Goal: Navigation & Orientation: Go to known website

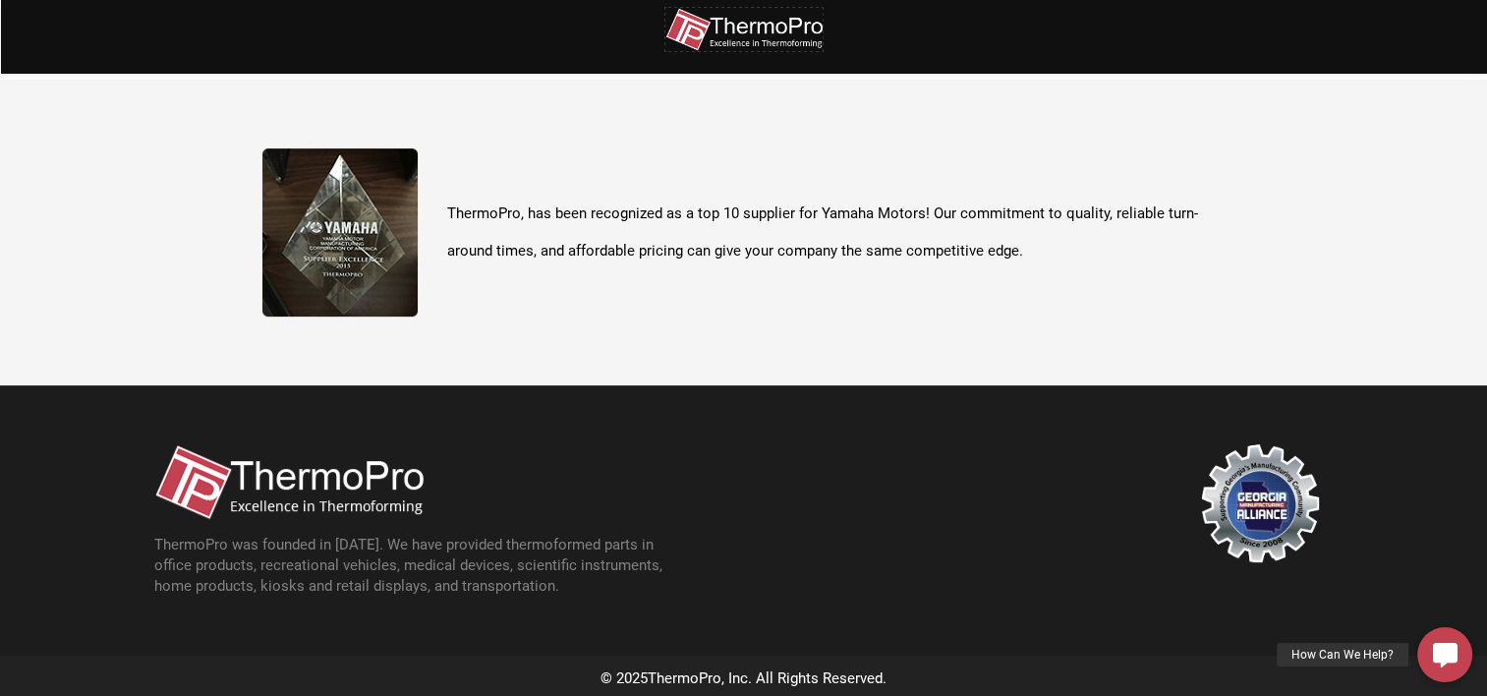
scroll to position [696, 0]
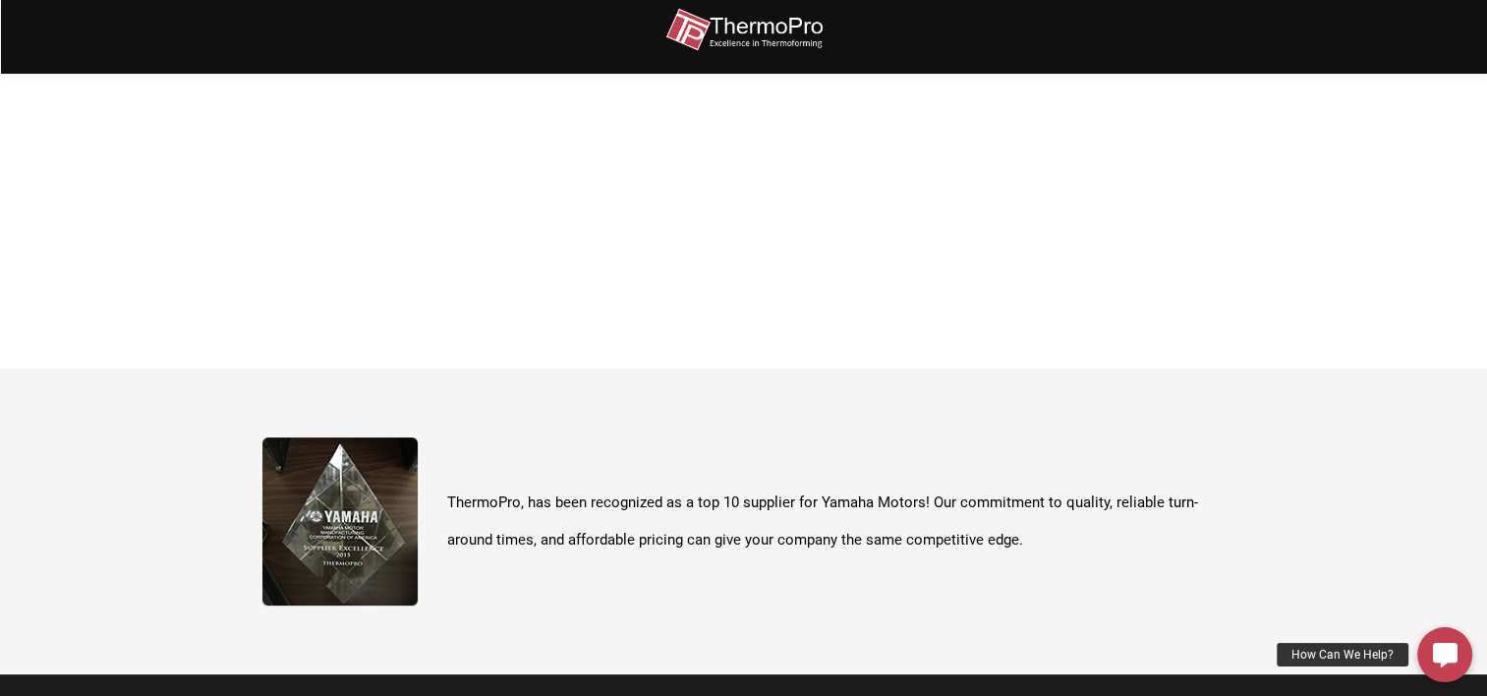
click at [843, 468] on div "ThermoPro, has been recognized as a top 10 supplier for Yamaha Motors! Our comm…" at bounding box center [743, 521] width 963 height 168
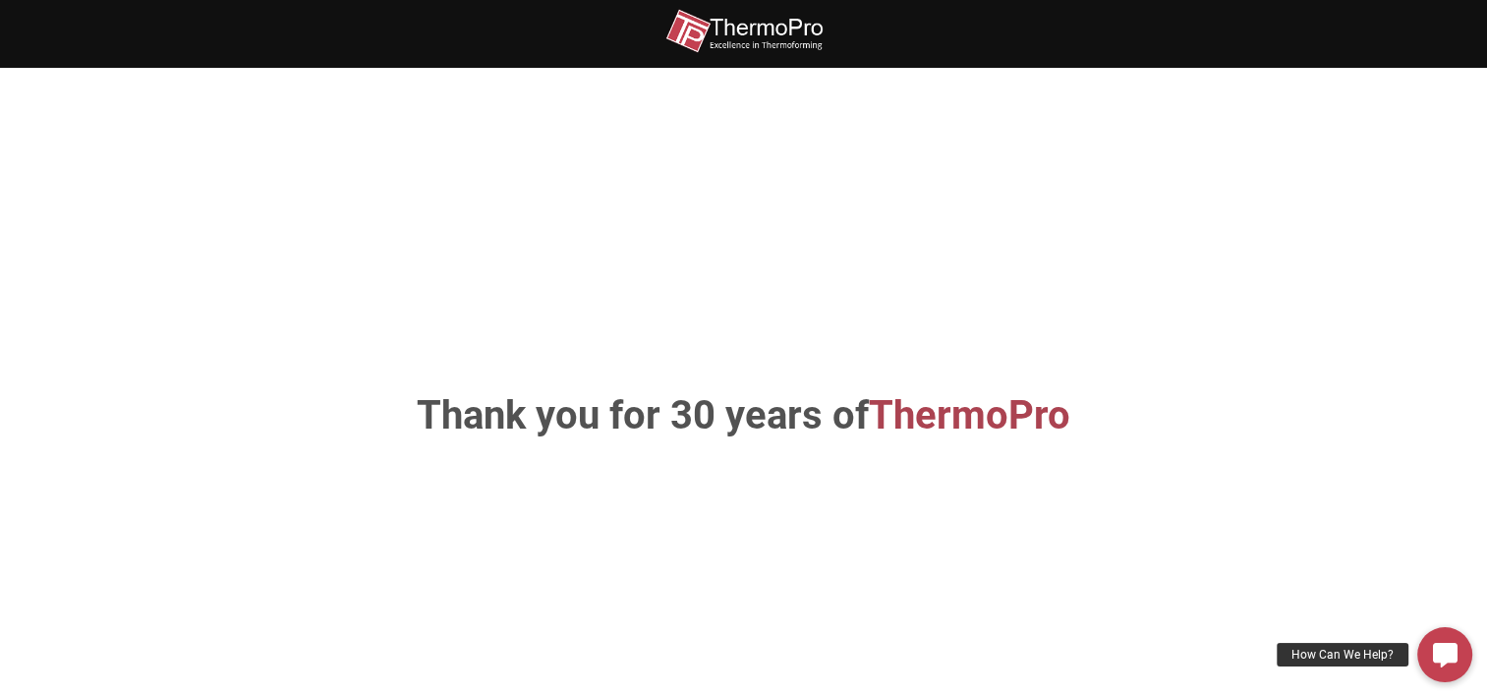
scroll to position [0, 0]
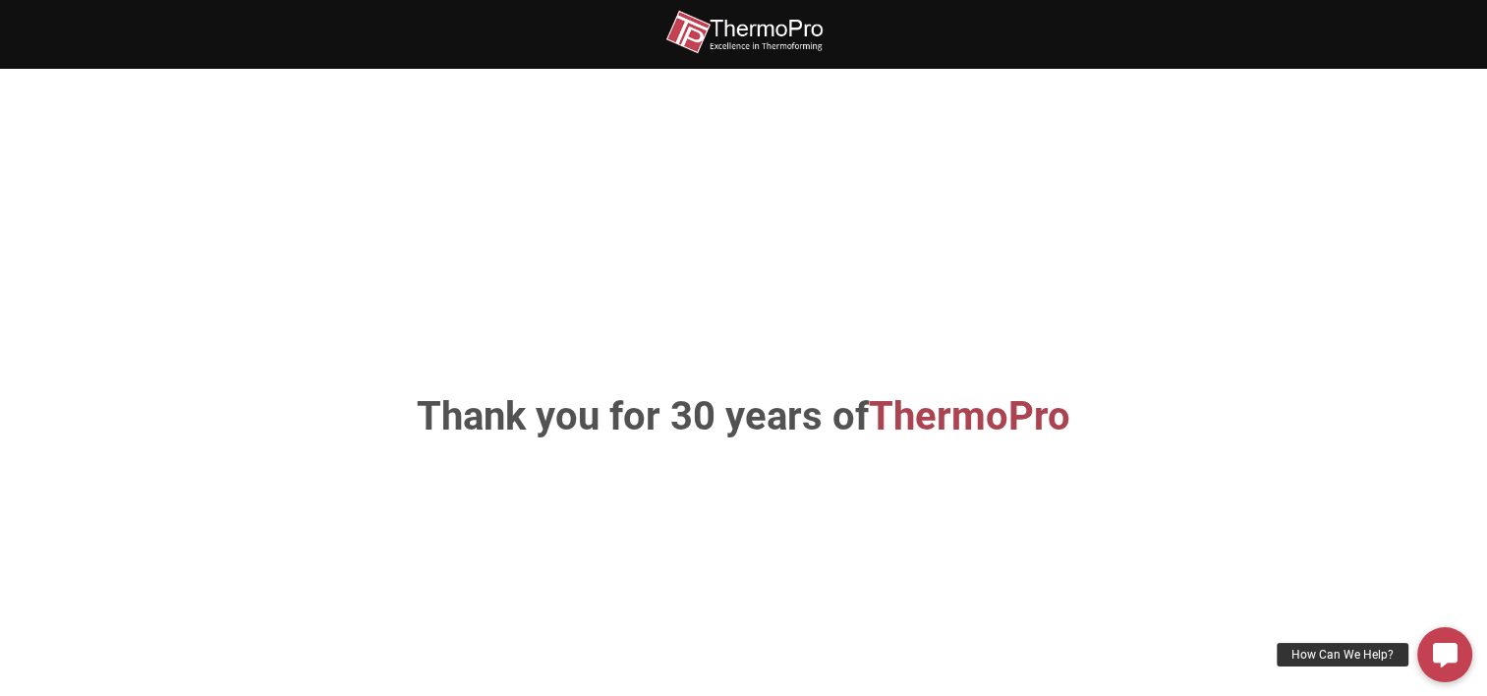
click at [806, 328] on div "Thank you for 30 years of ThermoPro" at bounding box center [744, 417] width 1120 height 578
drag, startPoint x: 774, startPoint y: 421, endPoint x: 913, endPoint y: 441, distance: 140.1
click at [774, 422] on h1 "Thank you for 30 years of ThermoPro" at bounding box center [743, 416] width 1031 height 39
drag, startPoint x: 1018, startPoint y: 437, endPoint x: 1080, endPoint y: 440, distance: 62.0
click at [1030, 439] on span "ThermoPro" at bounding box center [969, 416] width 201 height 46
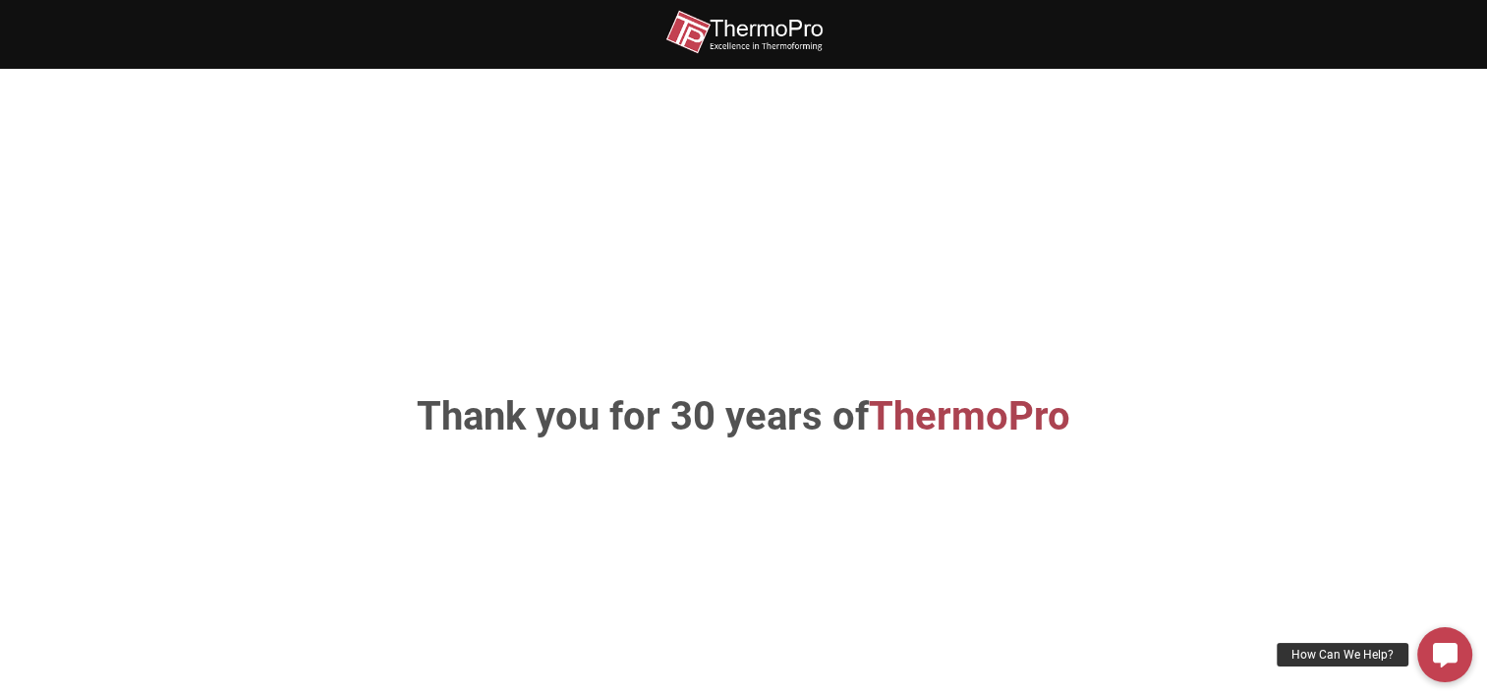
click at [1277, 412] on div "Thank you for 30 years of ThermoPro" at bounding box center [744, 416] width 1120 height 39
click at [1353, 385] on section "Thank you for 30 years of ThermoPro" at bounding box center [743, 417] width 1487 height 696
drag, startPoint x: 1358, startPoint y: 385, endPoint x: 1354, endPoint y: 351, distance: 34.6
click at [1359, 373] on section "Thank you for 30 years of ThermoPro" at bounding box center [743, 417] width 1487 height 696
drag, startPoint x: 1219, startPoint y: 276, endPoint x: 1187, endPoint y: 256, distance: 37.6
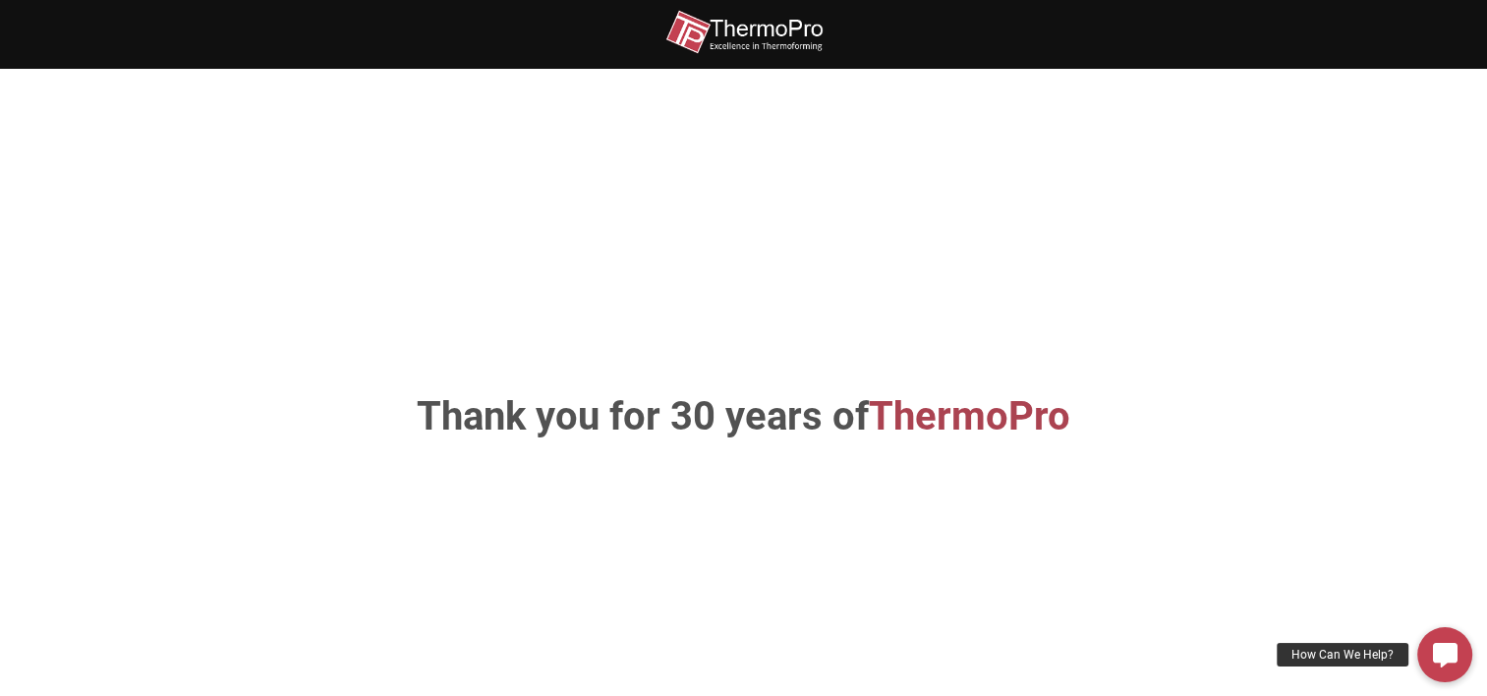
click at [1204, 274] on div "Thank you for 30 years of ThermoPro" at bounding box center [744, 417] width 1120 height 578
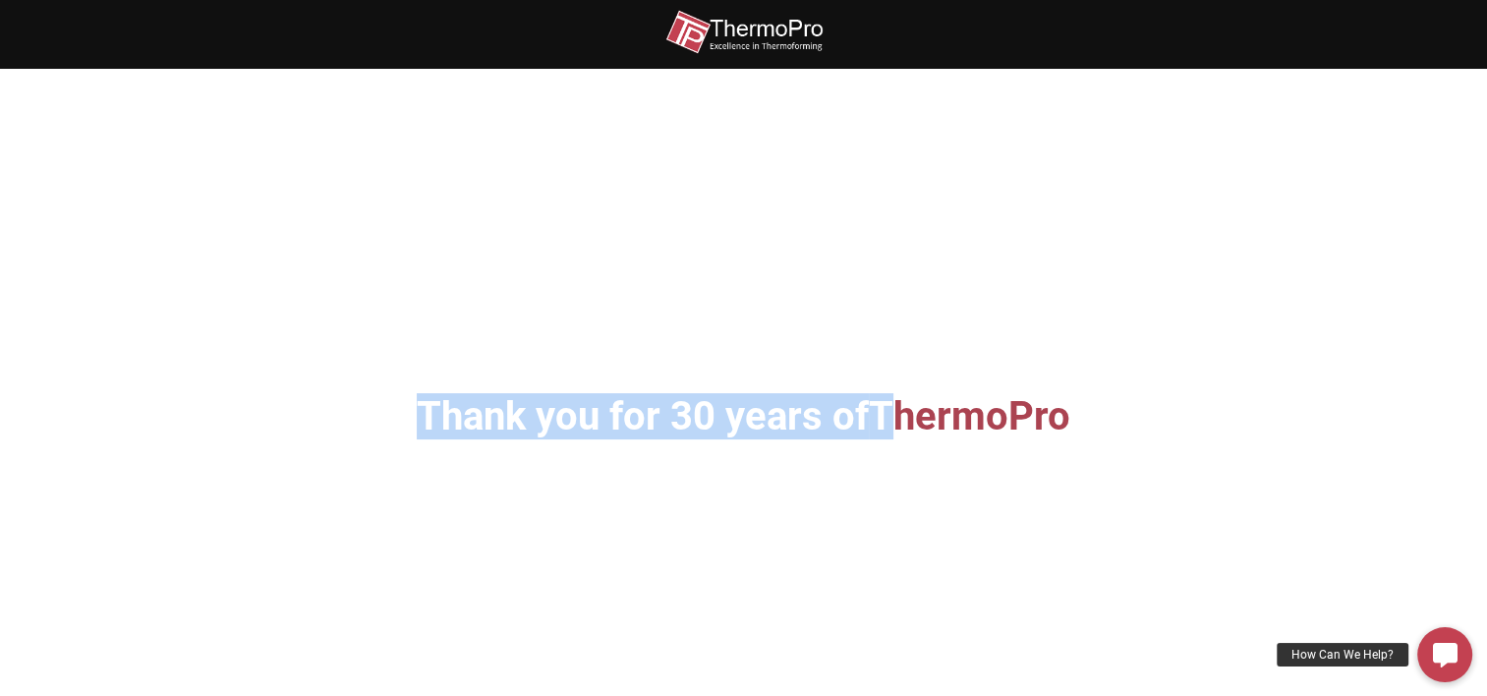
drag, startPoint x: 802, startPoint y: 40, endPoint x: 793, endPoint y: 35, distance: 10.1
click at [793, 35] on div "Thank you for 30 years of ThermoPro ThermoPro, has been recognized as a top 10 …" at bounding box center [743, 694] width 1487 height 1388
drag, startPoint x: 793, startPoint y: 35, endPoint x: 778, endPoint y: 33, distance: 14.9
click at [779, 33] on img at bounding box center [743, 32] width 157 height 44
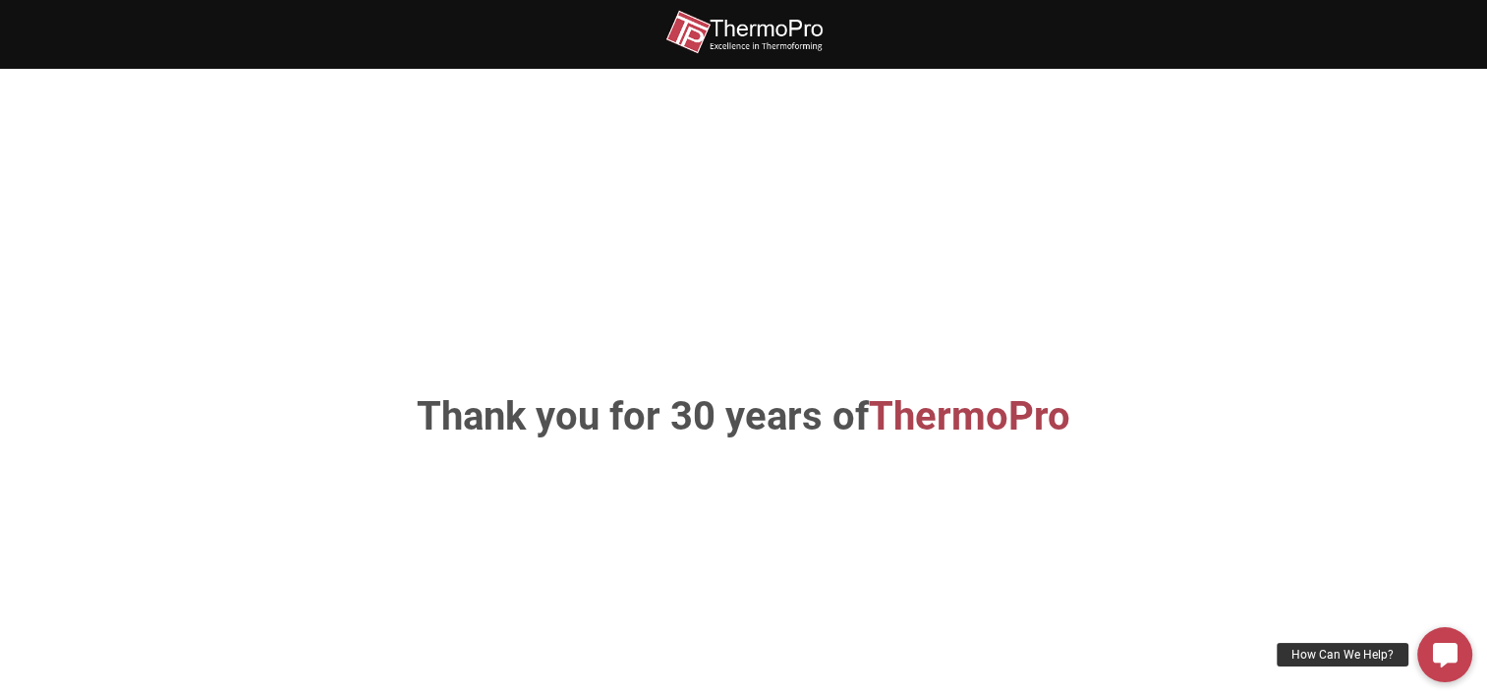
click at [520, 105] on section "Thank you for 30 years of ThermoPro" at bounding box center [743, 417] width 1487 height 696
click at [231, 120] on section "Thank you for 30 years of ThermoPro" at bounding box center [743, 417] width 1487 height 696
click at [84, 279] on section "Thank you for 30 years of ThermoPro" at bounding box center [743, 417] width 1487 height 696
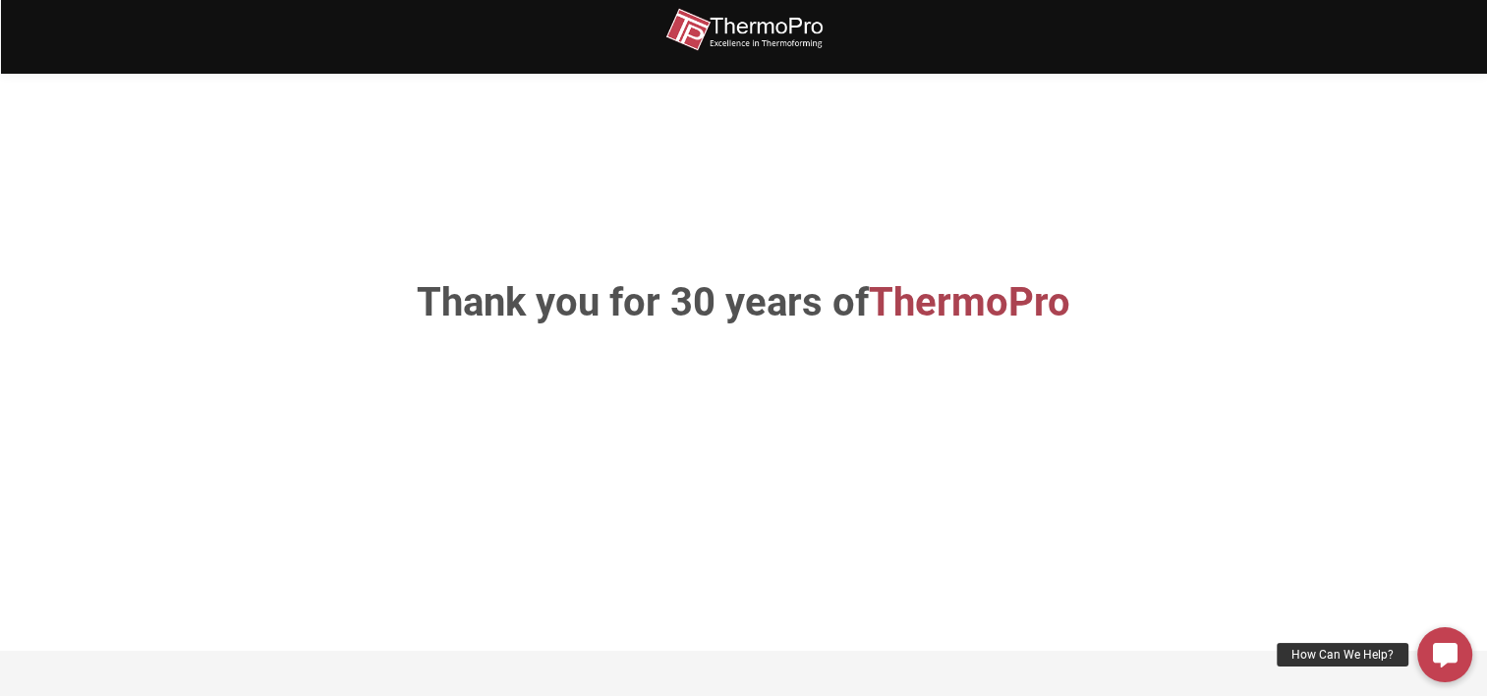
scroll to position [106, 0]
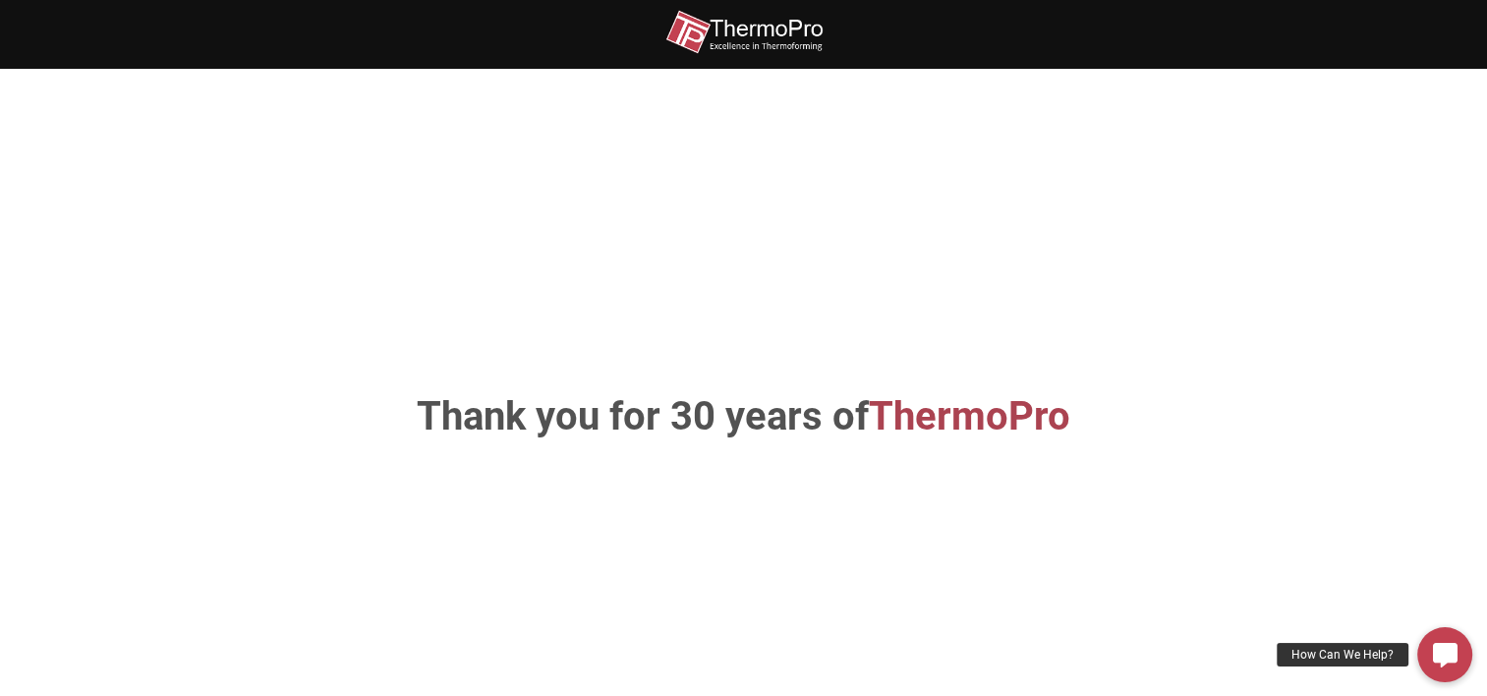
click at [1219, 239] on div "Thank you for 30 years of ThermoPro" at bounding box center [744, 417] width 1120 height 578
drag, startPoint x: 720, startPoint y: 20, endPoint x: 737, endPoint y: 24, distance: 17.2
click at [722, 20] on img at bounding box center [743, 32] width 157 height 44
click at [787, 31] on img at bounding box center [743, 32] width 157 height 44
